Goal: Information Seeking & Learning: Learn about a topic

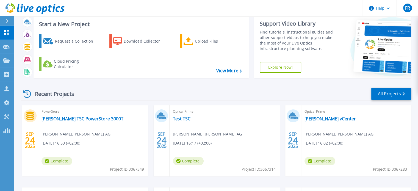
scroll to position [28, 0]
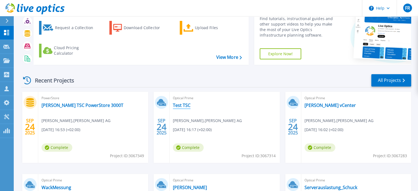
click at [185, 104] on link "Test TSC" at bounding box center [182, 106] width 18 height 6
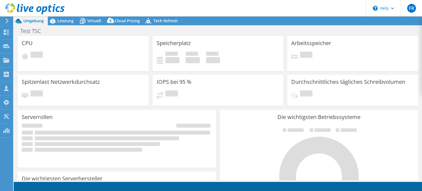
select select "USD"
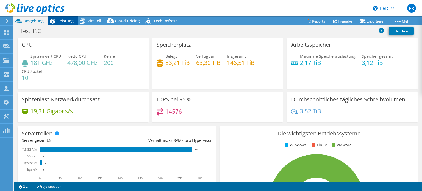
click at [68, 22] on span "Leistung" at bounding box center [65, 20] width 16 height 5
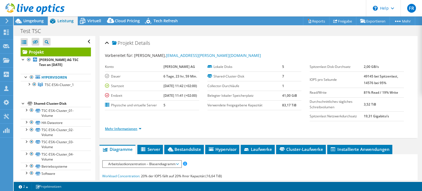
click at [141, 131] on link "Mehr Informationen" at bounding box center [123, 129] width 37 height 5
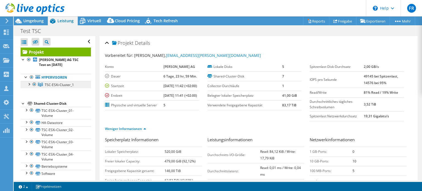
click at [53, 83] on span "TSC-ESXi-Cluster_1" at bounding box center [59, 85] width 29 height 5
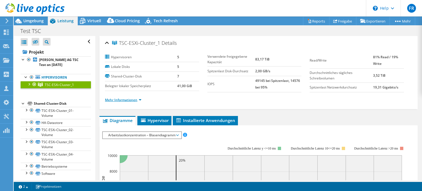
click at [140, 98] on link "Mehr Informationen" at bounding box center [123, 100] width 37 height 5
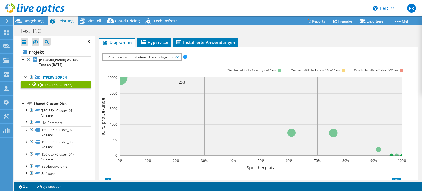
scroll to position [193, 0]
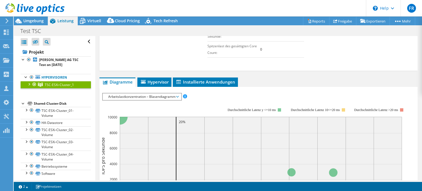
click at [177, 96] on span "Arbeitslastkonzentration – Blasendiagramm" at bounding box center [142, 97] width 73 height 7
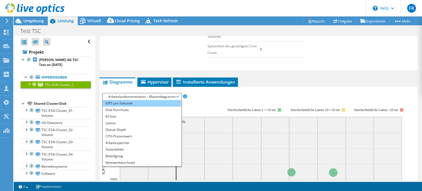
click at [144, 104] on li "IOPS pro Sekunde" at bounding box center [142, 103] width 78 height 7
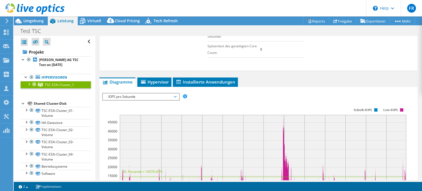
scroll to position [248, 0]
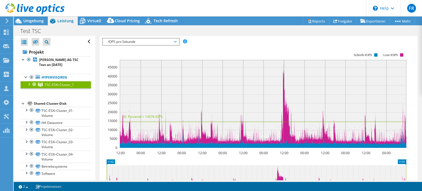
click at [293, 6] on header "FR Vertriebspartner [PERSON_NAME] [EMAIL_ADDRESS][PERSON_NAME][DOMAIN_NAME] [PE…" at bounding box center [211, 8] width 422 height 17
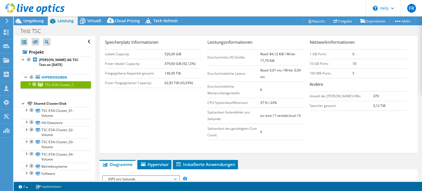
scroll to position [165, 0]
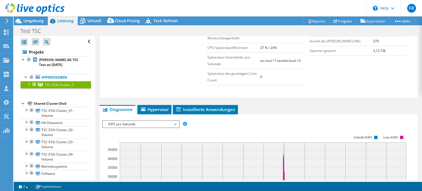
click at [176, 123] on span "IOPS pro Sekunde" at bounding box center [141, 124] width 71 height 7
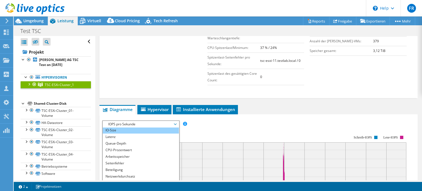
scroll to position [20, 0]
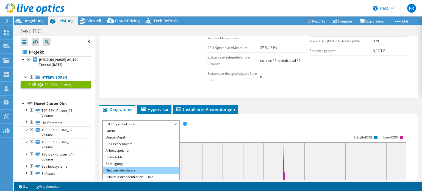
click at [149, 167] on li "Netzwerkdurchsatz" at bounding box center [141, 170] width 76 height 7
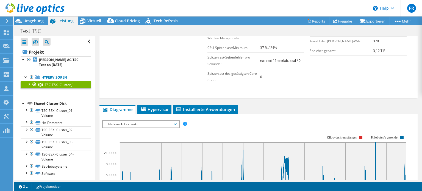
scroll to position [275, 0]
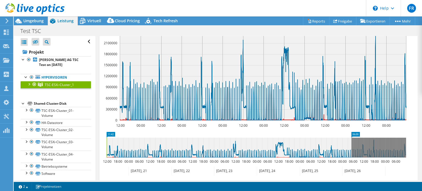
drag, startPoint x: 407, startPoint y: 154, endPoint x: 353, endPoint y: 149, distance: 54.9
click at [353, 149] on rect at bounding box center [352, 148] width 2 height 20
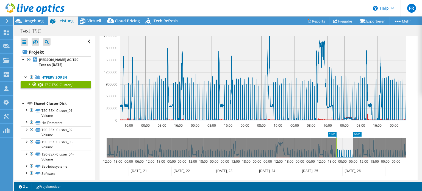
drag, startPoint x: 107, startPoint y: 147, endPoint x: 337, endPoint y: 150, distance: 229.9
click at [337, 150] on rect at bounding box center [337, 148] width 2 height 20
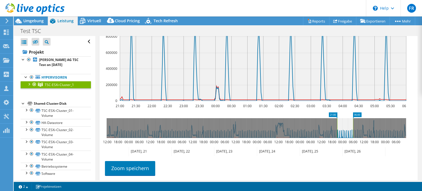
scroll to position [303, 0]
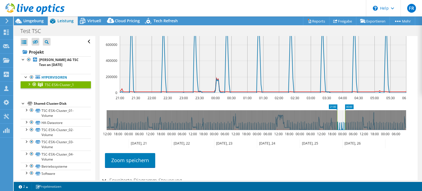
drag, startPoint x: 358, startPoint y: 106, endPoint x: 350, endPoint y: 108, distance: 8.1
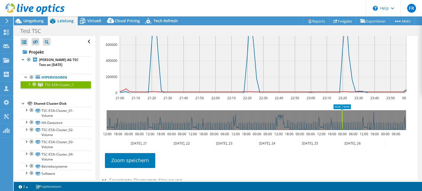
drag, startPoint x: 334, startPoint y: 105, endPoint x: 348, endPoint y: 106, distance: 13.8
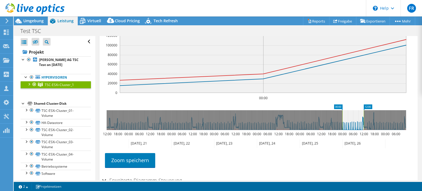
drag, startPoint x: 349, startPoint y: 106, endPoint x: 370, endPoint y: 108, distance: 21.5
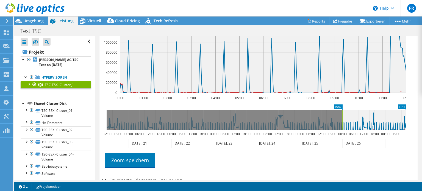
drag, startPoint x: 364, startPoint y: 120, endPoint x: 422, endPoint y: 128, distance: 58.8
click at [422, 128] on article "TSC-ESXi-Cluster_1 Details Hypervisoren 5 Lokale Disks 5 Shared-Cluster-Disk 7 …" at bounding box center [258, 108] width 327 height 144
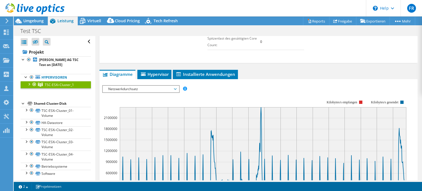
scroll to position [165, 0]
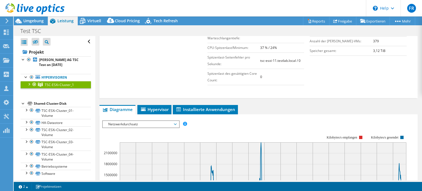
click at [178, 124] on span "Netzwerkdurchsatz" at bounding box center [141, 124] width 76 height 7
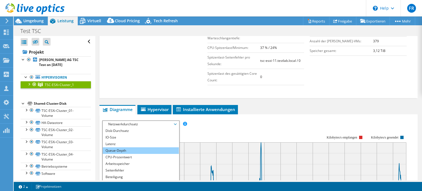
scroll to position [0, 0]
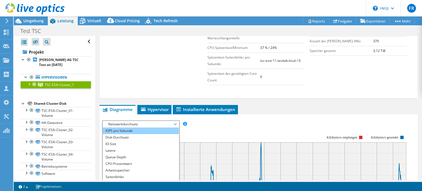
click at [135, 129] on li "IOPS pro Sekunde" at bounding box center [141, 131] width 76 height 7
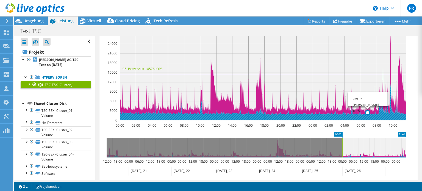
scroll to position [303, 0]
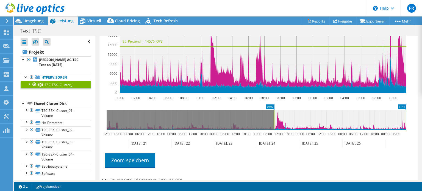
drag, startPoint x: 340, startPoint y: 106, endPoint x: 272, endPoint y: 107, distance: 68.2
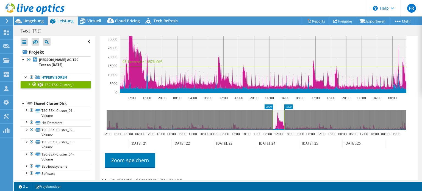
drag, startPoint x: 402, startPoint y: 105, endPoint x: 280, endPoint y: 104, distance: 121.8
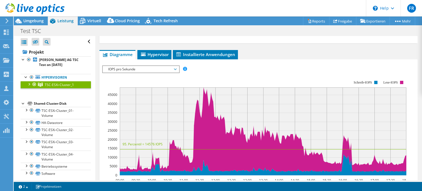
scroll to position [248, 0]
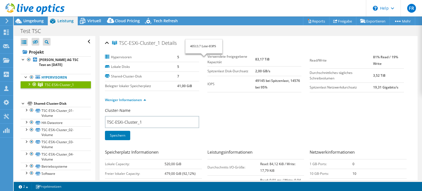
select select "USD"
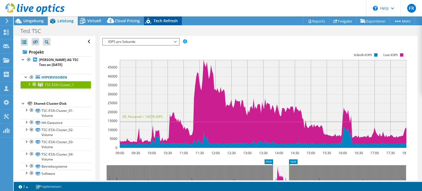
click at [164, 20] on span "Tech Refresh" at bounding box center [166, 20] width 24 height 5
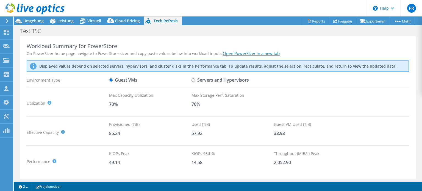
click at [353, 117] on div "Workload Summary for PowerStore On PowerSizer home page navigate to PowerStore …" at bounding box center [218, 108] width 397 height 144
